Goal: Check status: Check status

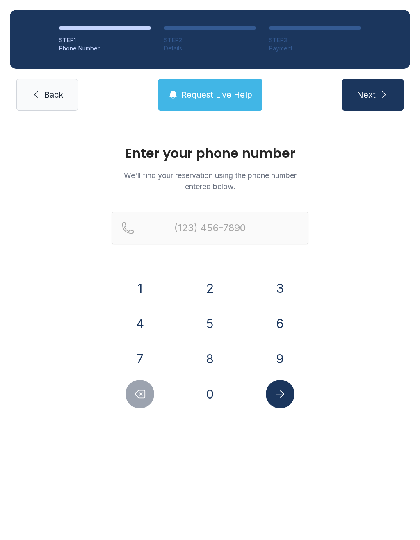
click at [207, 328] on button "5" at bounding box center [210, 323] width 29 height 29
click at [137, 322] on button "4" at bounding box center [140, 323] width 29 height 29
click at [204, 395] on button "0" at bounding box center [210, 394] width 29 height 29
click at [280, 359] on button "9" at bounding box center [280, 359] width 29 height 29
click at [129, 286] on button "1" at bounding box center [140, 288] width 29 height 29
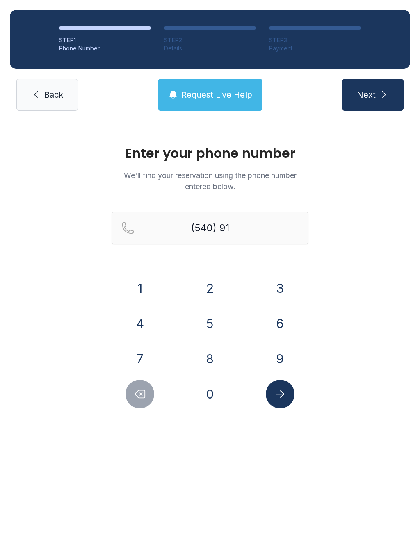
click at [213, 327] on button "5" at bounding box center [210, 323] width 29 height 29
click at [133, 284] on button "1" at bounding box center [140, 288] width 29 height 29
click at [276, 290] on button "3" at bounding box center [280, 288] width 29 height 29
click at [205, 362] on button "8" at bounding box center [210, 359] width 29 height 29
click at [199, 285] on button "2" at bounding box center [210, 288] width 29 height 29
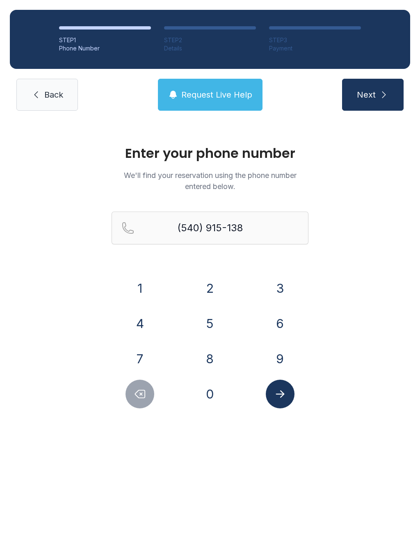
type input "[PHONE_NUMBER]"
click at [274, 397] on icon "Submit lookup form" at bounding box center [280, 394] width 12 height 12
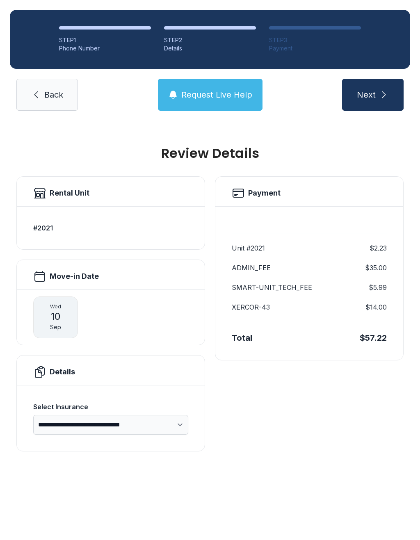
click at [376, 103] on button "Next" at bounding box center [373, 95] width 62 height 32
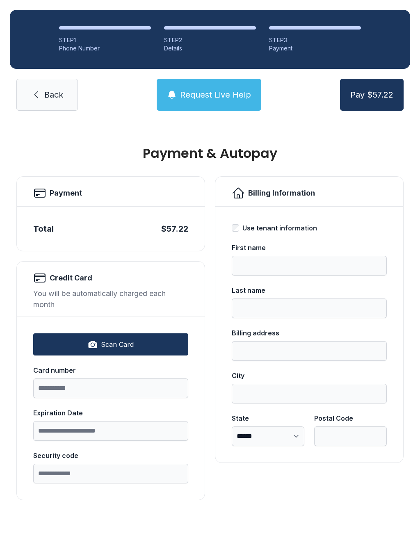
click at [55, 98] on span "Back" at bounding box center [53, 94] width 19 height 11
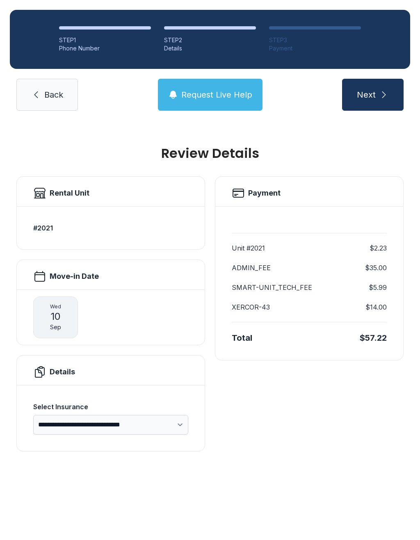
click at [382, 92] on icon "submit" at bounding box center [384, 95] width 10 height 10
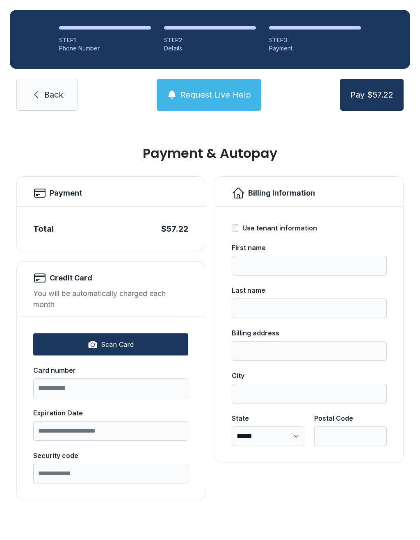
click at [40, 99] on icon at bounding box center [36, 95] width 10 height 10
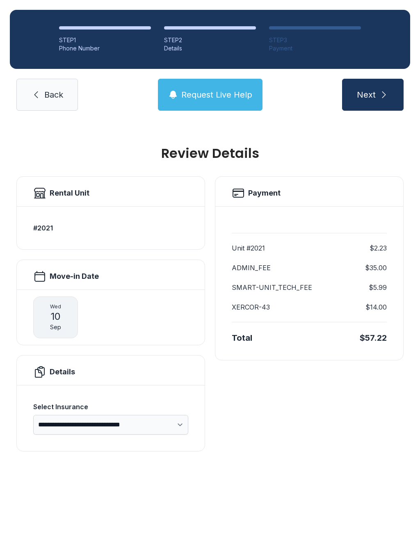
click at [25, 89] on link "Back" at bounding box center [47, 95] width 62 height 32
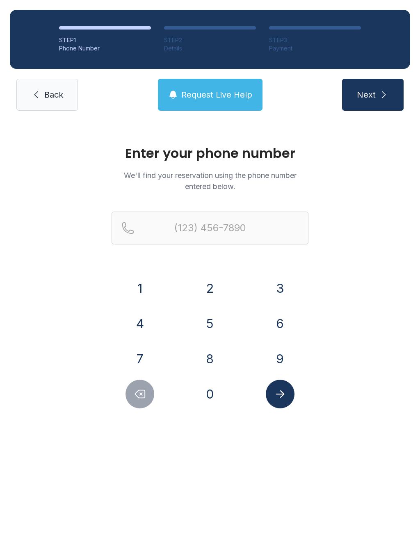
click at [367, 103] on button "Next" at bounding box center [373, 95] width 62 height 32
click at [202, 330] on button "5" at bounding box center [210, 323] width 29 height 29
click at [129, 315] on button "4" at bounding box center [140, 323] width 29 height 29
click at [204, 398] on button "0" at bounding box center [210, 394] width 29 height 29
click at [272, 332] on button "6" at bounding box center [280, 323] width 29 height 29
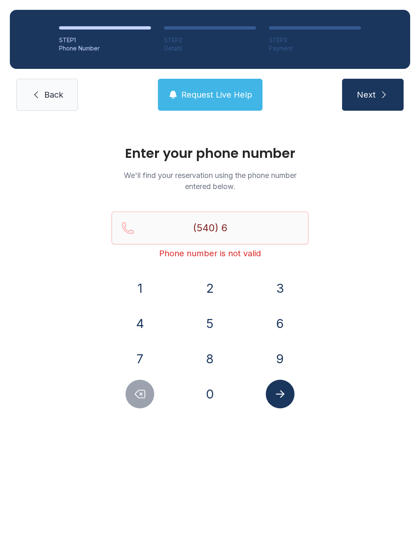
click at [201, 372] on div "8" at bounding box center [210, 359] width 57 height 29
click at [205, 363] on button "8" at bounding box center [210, 359] width 29 height 29
click at [206, 289] on button "2" at bounding box center [210, 288] width 29 height 29
click at [271, 296] on button "3" at bounding box center [280, 288] width 29 height 29
click at [277, 364] on button "9" at bounding box center [280, 359] width 29 height 29
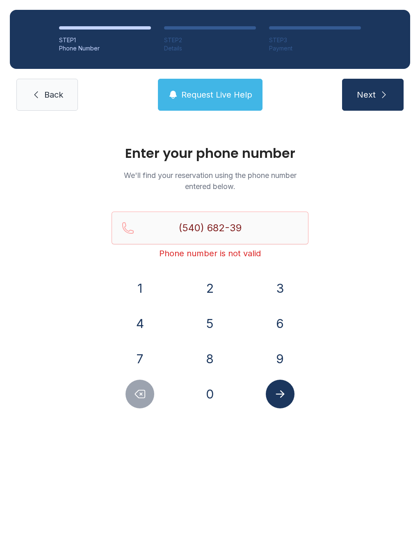
click at [134, 292] on button "1" at bounding box center [140, 288] width 29 height 29
click at [201, 398] on button "0" at bounding box center [210, 394] width 29 height 29
click at [139, 393] on icon "Delete number" at bounding box center [140, 394] width 12 height 12
click at [139, 392] on icon "Delete number" at bounding box center [140, 394] width 12 height 12
click at [132, 399] on button "Delete number" at bounding box center [140, 394] width 29 height 29
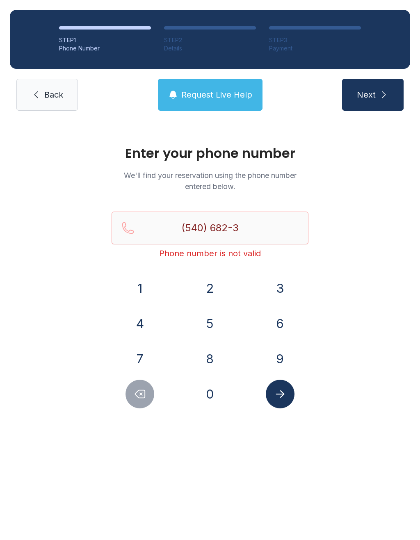
click at [132, 398] on button "Delete number" at bounding box center [140, 394] width 29 height 29
click at [131, 397] on button "Delete number" at bounding box center [140, 394] width 29 height 29
click at [128, 402] on button "Delete number" at bounding box center [140, 394] width 29 height 29
click at [279, 355] on button "9" at bounding box center [280, 359] width 29 height 29
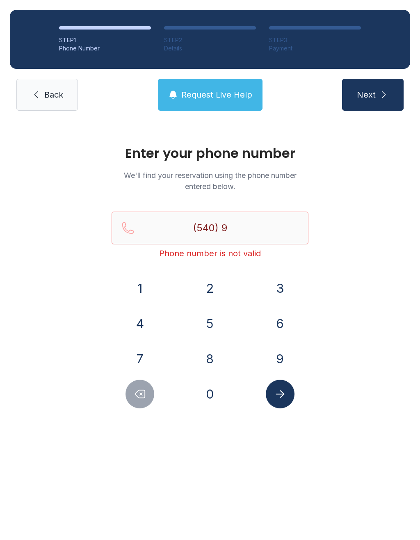
click at [140, 298] on button "1" at bounding box center [140, 288] width 29 height 29
click at [208, 333] on button "5" at bounding box center [210, 323] width 29 height 29
click at [147, 291] on button "1" at bounding box center [140, 288] width 29 height 29
click at [286, 288] on button "3" at bounding box center [280, 288] width 29 height 29
click at [210, 368] on button "8" at bounding box center [210, 359] width 29 height 29
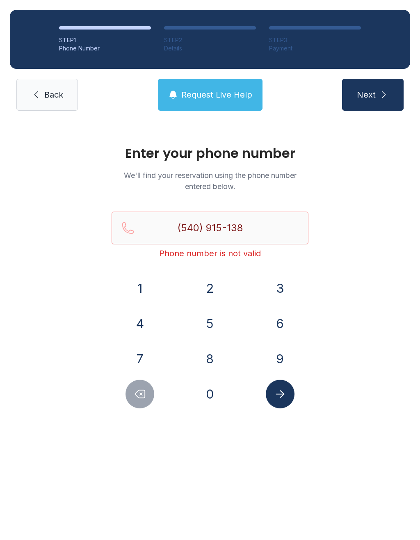
click at [206, 281] on button "2" at bounding box center [210, 288] width 29 height 29
type input "[PHONE_NUMBER]"
click at [272, 397] on button "Submit lookup form" at bounding box center [280, 394] width 29 height 29
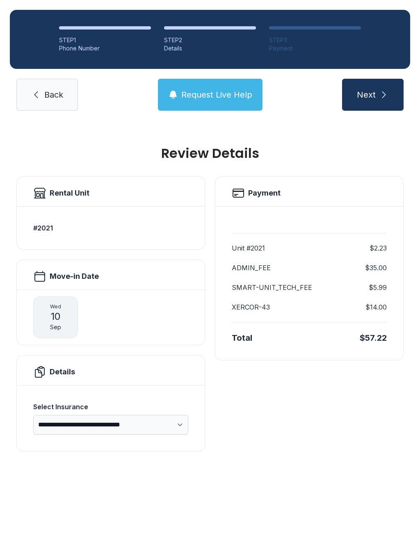
click at [45, 98] on span "Back" at bounding box center [53, 94] width 19 height 11
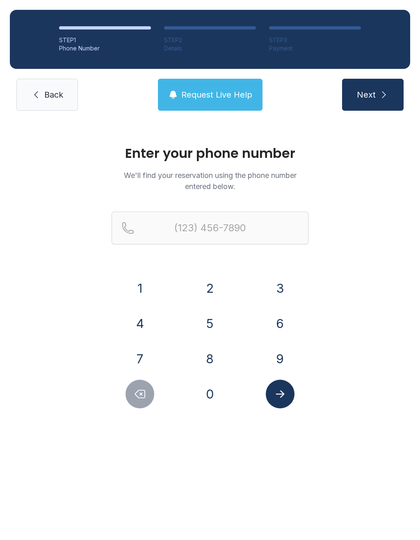
click at [37, 88] on link "Back" at bounding box center [47, 95] width 62 height 32
